Goal: Register for event/course

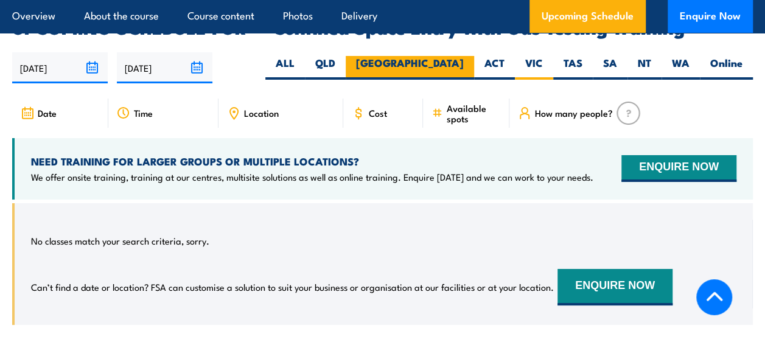
click at [441, 56] on label "[GEOGRAPHIC_DATA]" at bounding box center [410, 68] width 128 height 24
click at [464, 56] on input "[GEOGRAPHIC_DATA]" at bounding box center [468, 60] width 8 height 8
radio input "true"
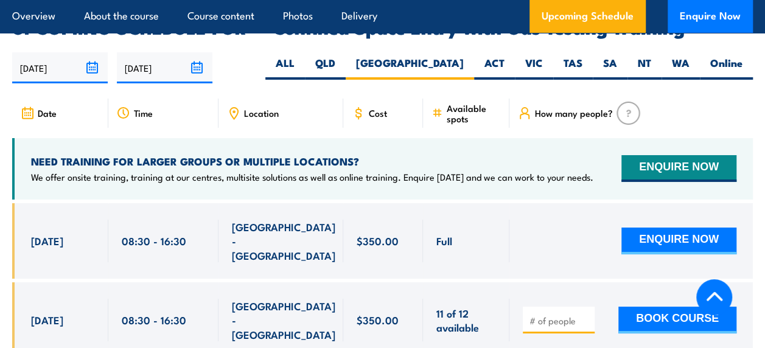
click at [0, 277] on section "UPCOMING SCHEDULE FOR - "Confined Space Entry with Gas Testing Training" 23/08/…" at bounding box center [382, 316] width 765 height 595
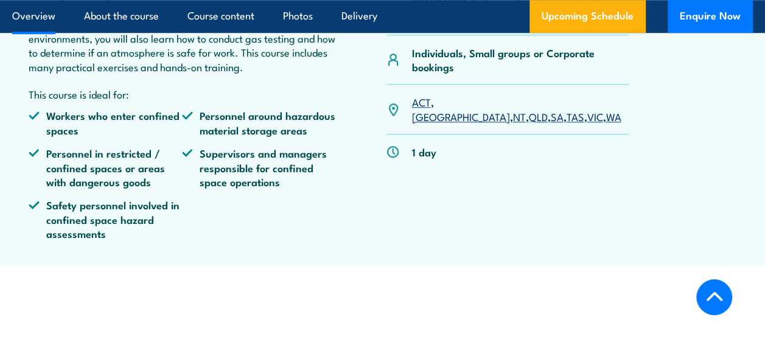
scroll to position [570, 0]
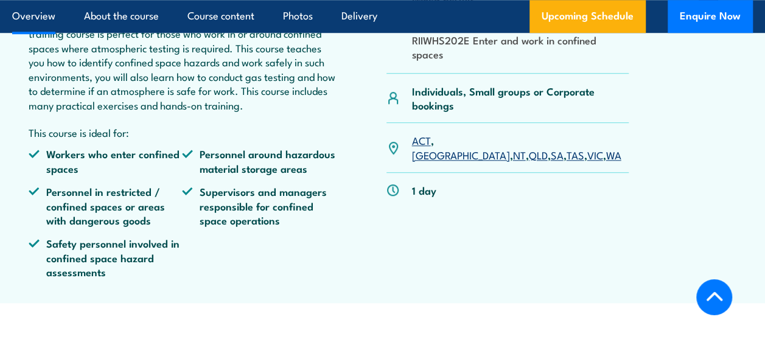
scroll to position [497, 0]
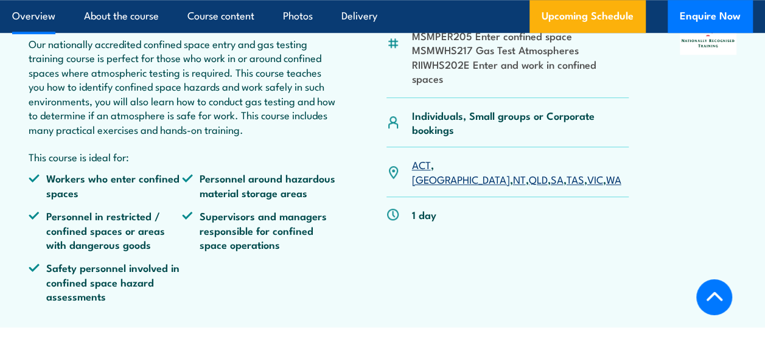
click at [446, 172] on link "[GEOGRAPHIC_DATA]" at bounding box center [460, 179] width 98 height 15
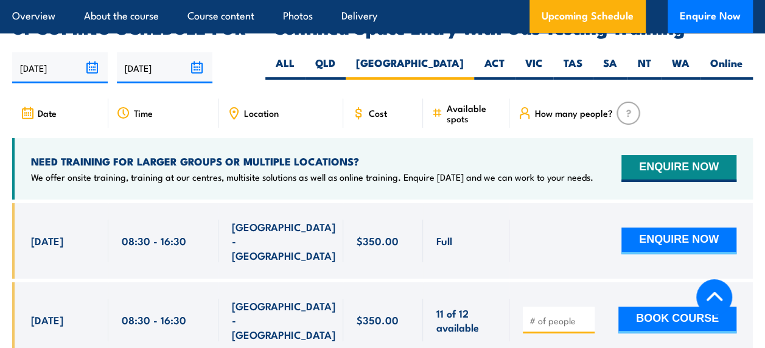
click at [727, 99] on div "How many people?" at bounding box center [630, 113] width 243 height 29
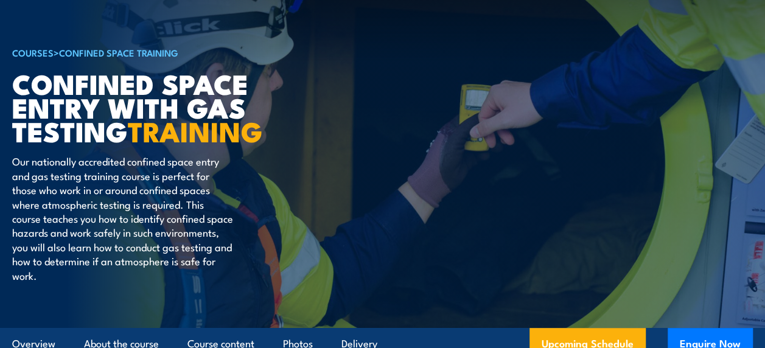
scroll to position [74, 0]
